Goal: Task Accomplishment & Management: Manage account settings

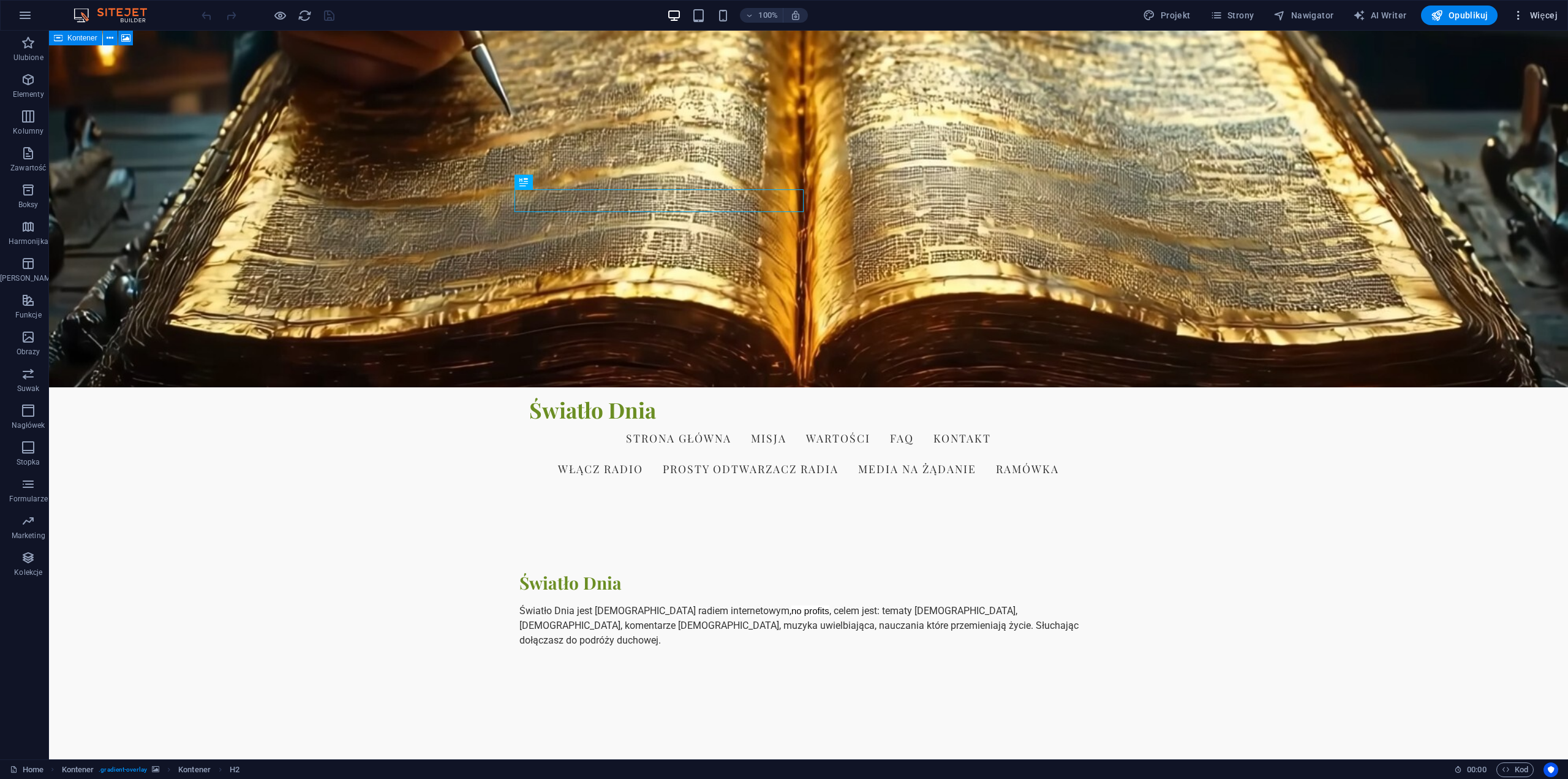
click at [1544, 13] on span "Więcej" at bounding box center [1535, 15] width 46 height 12
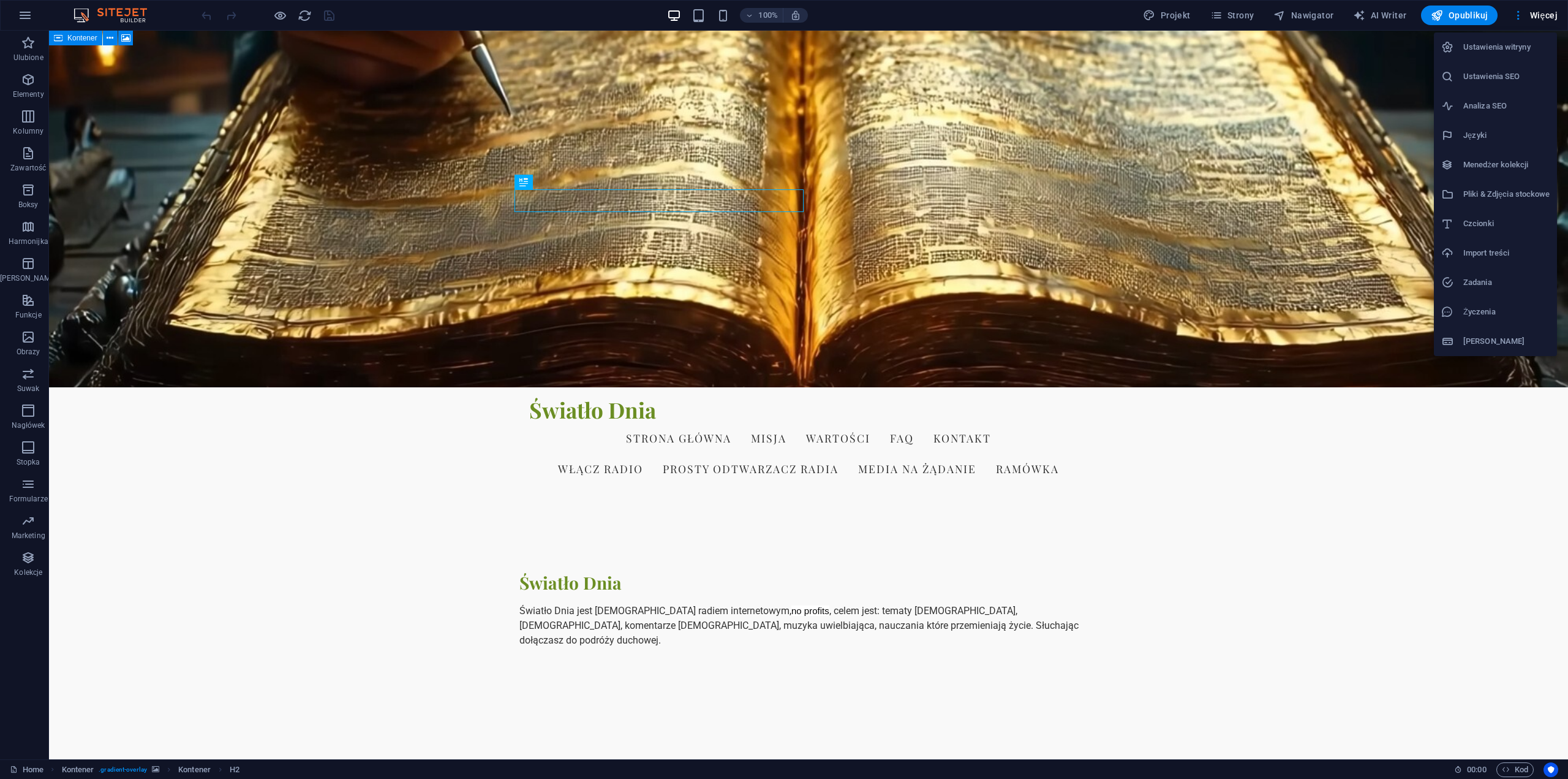
click at [1528, 47] on h6 "Ustawienia witryny" at bounding box center [1507, 46] width 87 height 14
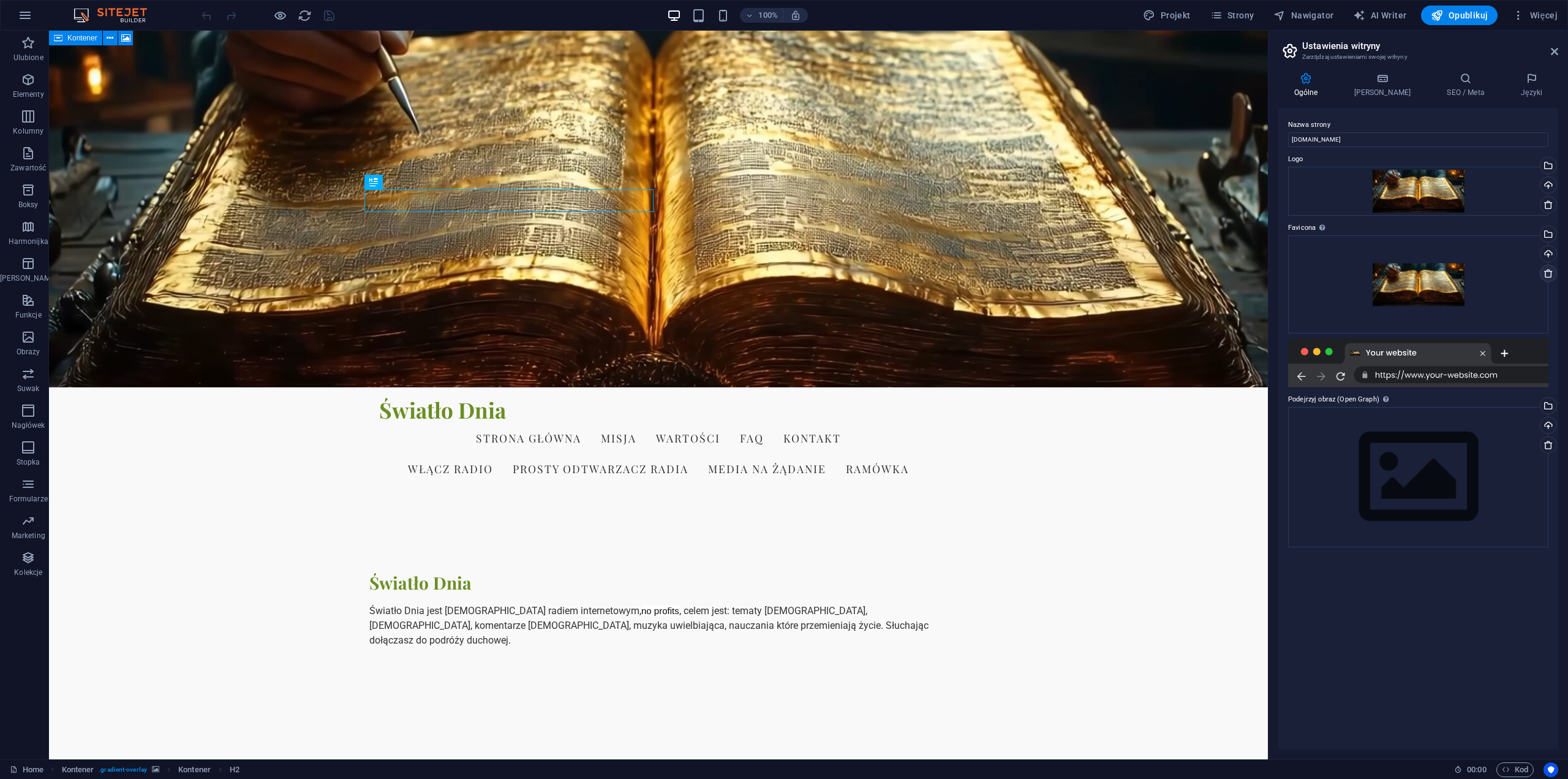
click at [1549, 275] on icon at bounding box center [1548, 273] width 10 height 10
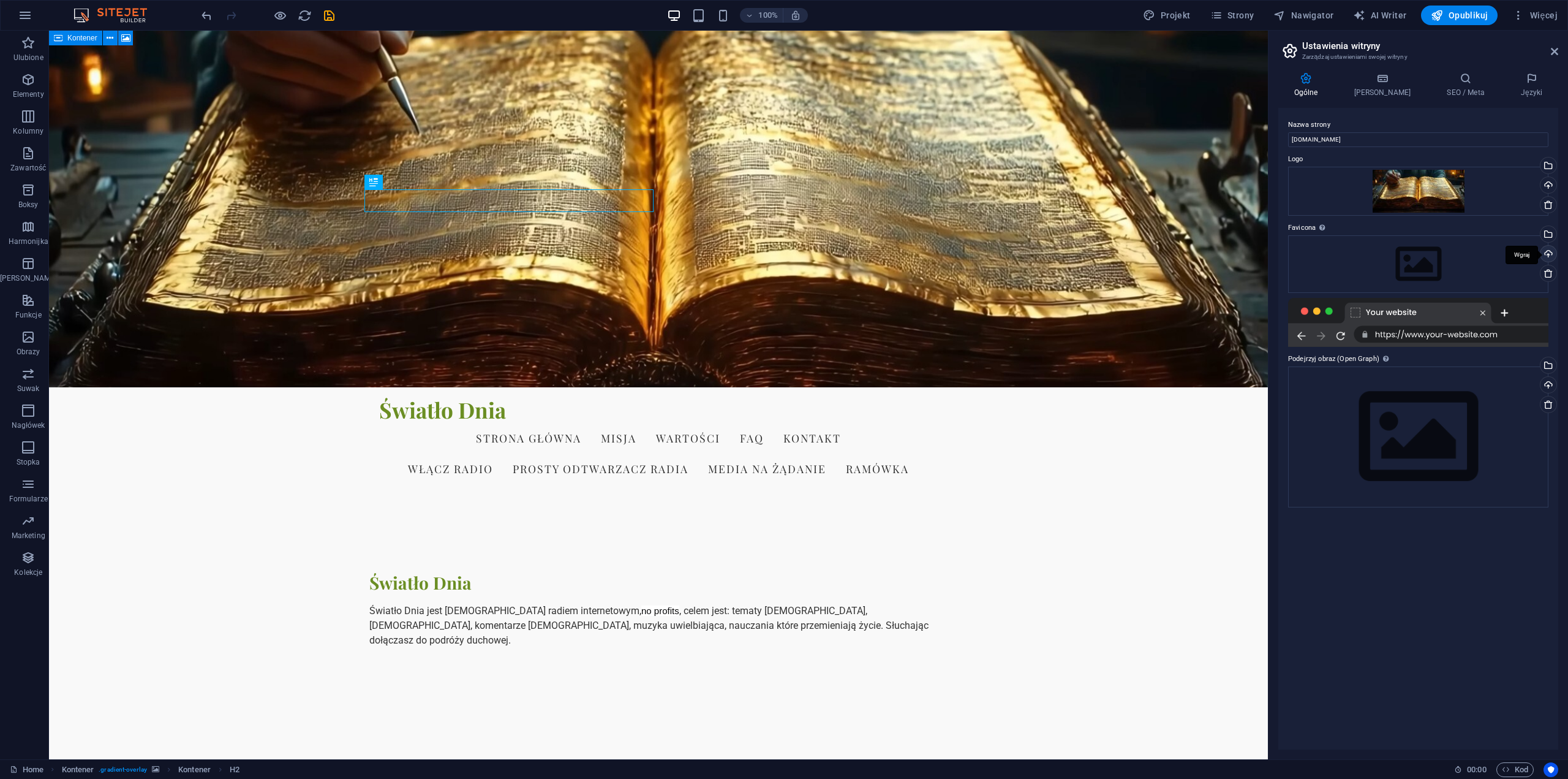
click at [1549, 253] on div "Wgraj" at bounding box center [1547, 255] width 18 height 18
click at [183, 272] on figure at bounding box center [658, 208] width 1219 height 357
click at [1546, 254] on div "Wgraj" at bounding box center [1547, 255] width 18 height 18
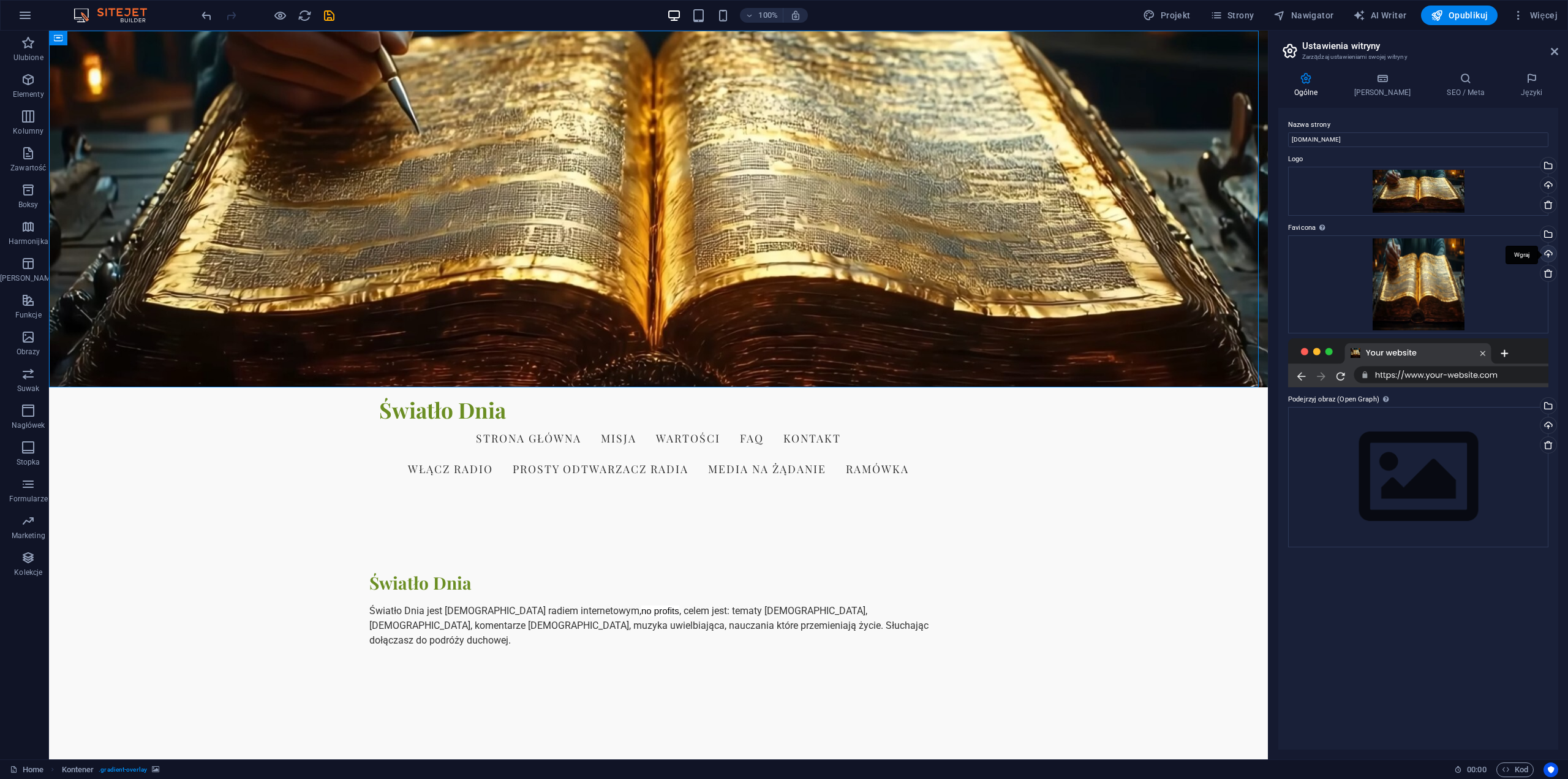
click at [1549, 254] on div "Wgraj" at bounding box center [1547, 255] width 18 height 18
click at [1471, 14] on span "Opublikuj" at bounding box center [1459, 15] width 57 height 12
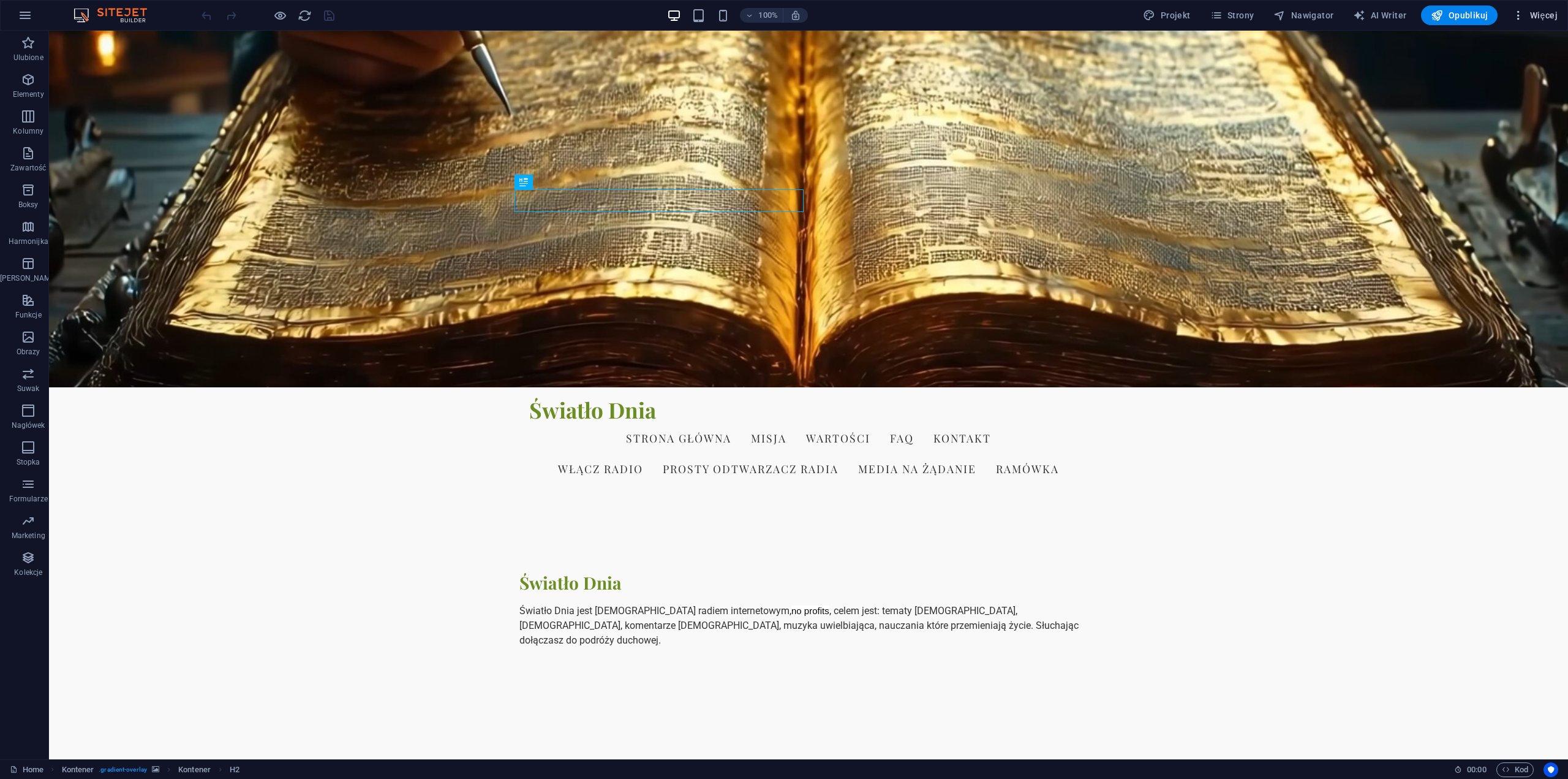
click at [1545, 14] on span "Więcej" at bounding box center [1535, 15] width 46 height 12
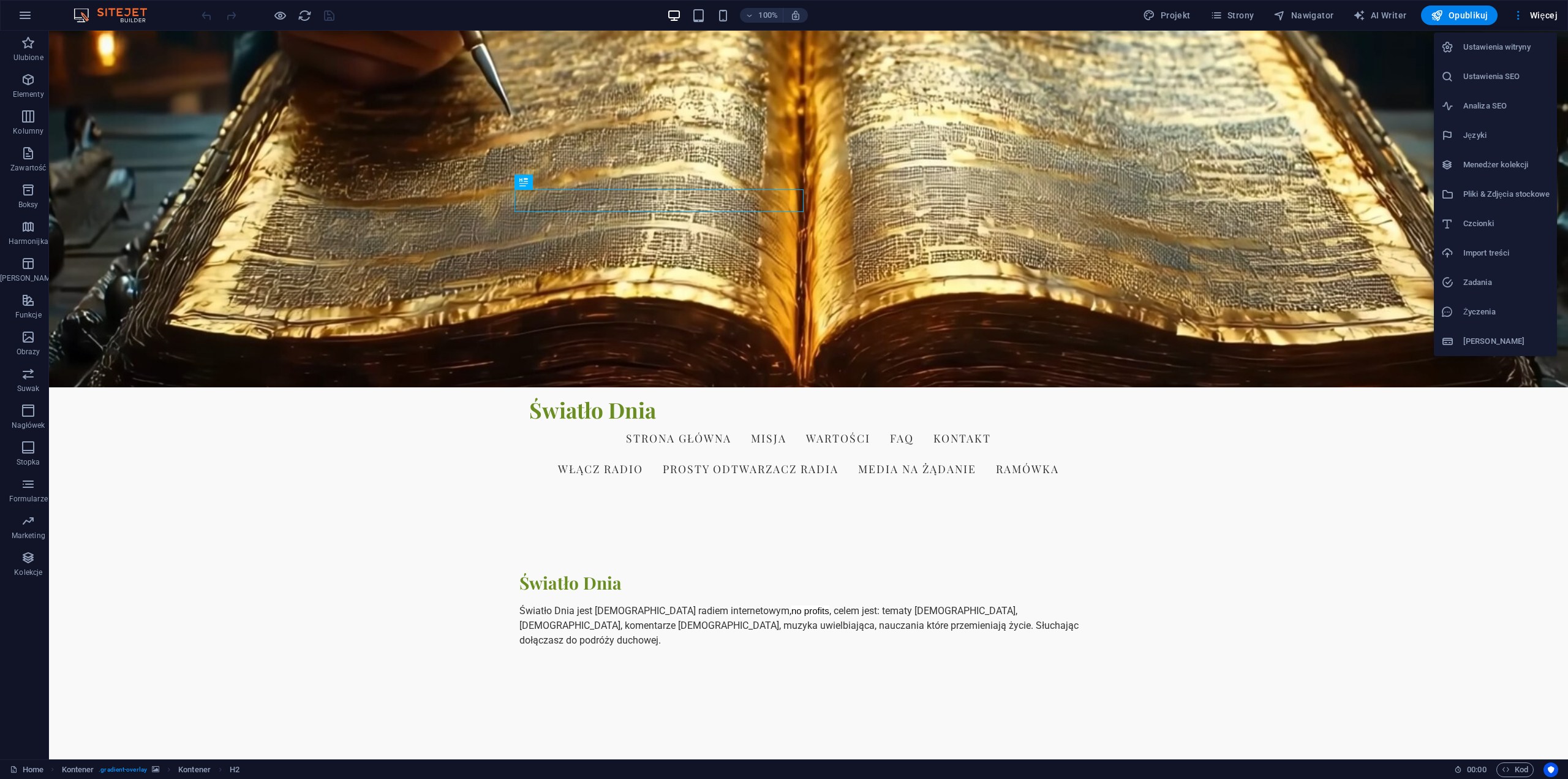
click at [1518, 43] on h6 "Ustawienia witryny" at bounding box center [1507, 46] width 87 height 14
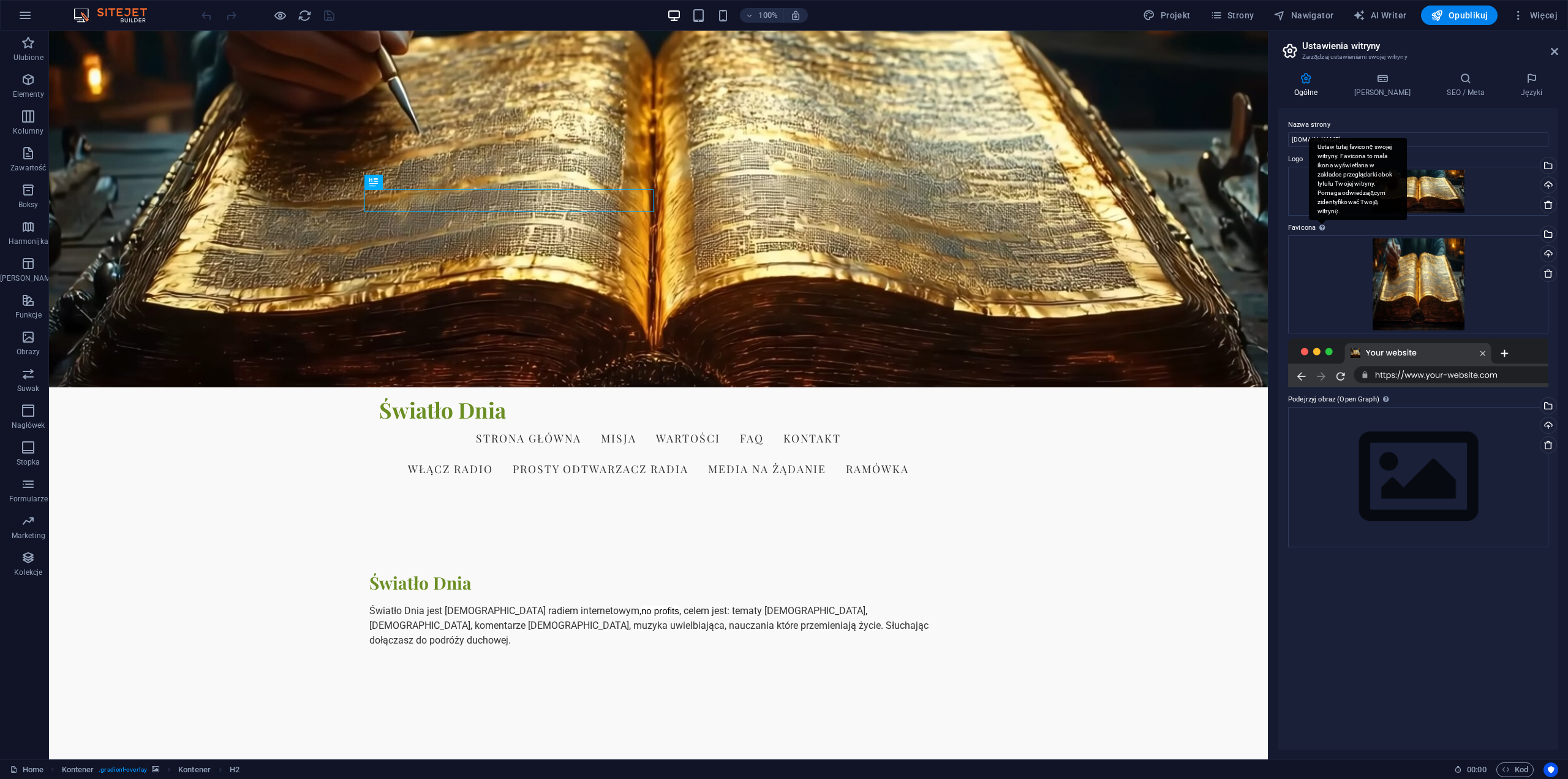
drag, startPoint x: 1439, startPoint y: 271, endPoint x: 1321, endPoint y: 226, distance: 126.3
click at [1321, 226] on div "Ustaw tutaj faviconę swojej witryny. Favicona to mała ikona wyświetlana w zakła…" at bounding box center [1322, 227] width 12 height 14
